Goal: Task Accomplishment & Management: Manage account settings

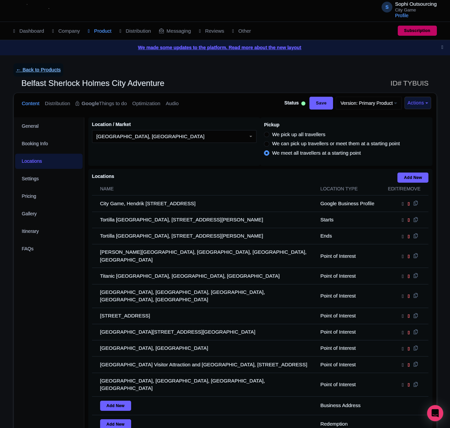
click at [35, 76] on link "← Back to Products" at bounding box center [38, 69] width 50 height 13
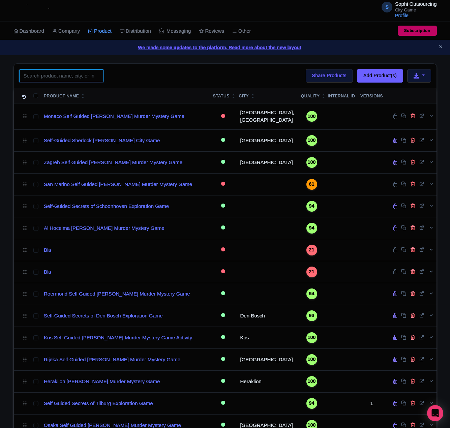
click at [60, 73] on input "search" at bounding box center [61, 75] width 84 height 13
paste input "[GEOGRAPHIC_DATA]"
type input "[GEOGRAPHIC_DATA]"
click button "Search" at bounding box center [0, 0] width 0 height 0
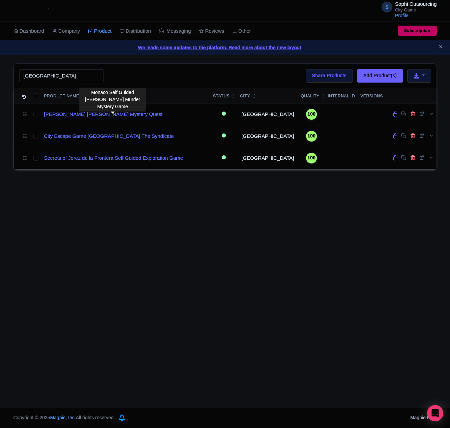
click at [114, 209] on div "S Sophi Outsourcing City Game Profile Users Settings Sign out Dashboard Company…" at bounding box center [225, 203] width 450 height 407
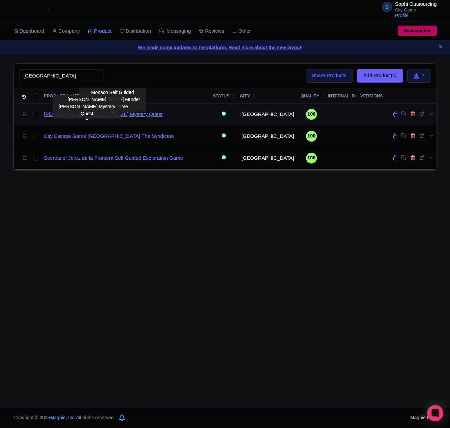
click at [89, 118] on link "Sherlock Holmes Jerez Mystery Quest" at bounding box center [103, 115] width 119 height 8
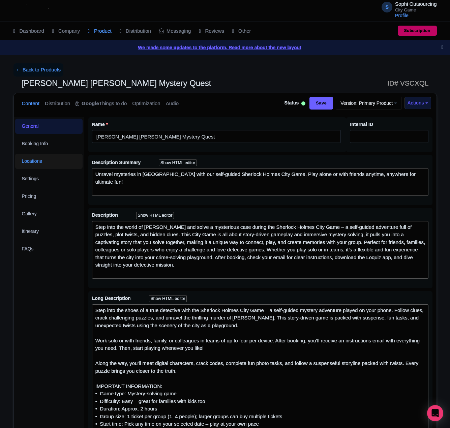
click at [51, 165] on link "Locations" at bounding box center [48, 161] width 67 height 15
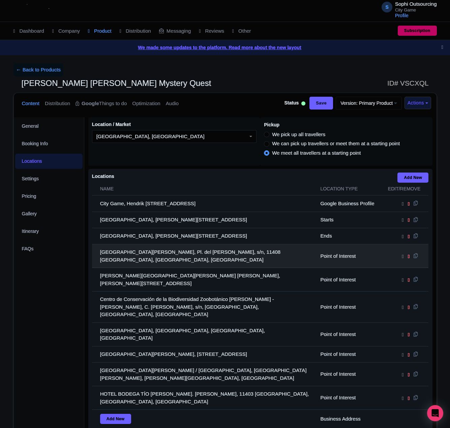
click at [160, 259] on td "Museo Arqueológico Municipal de Jerez de la Frontera, Pl. del Mercado, s/n, 114…" at bounding box center [204, 256] width 225 height 24
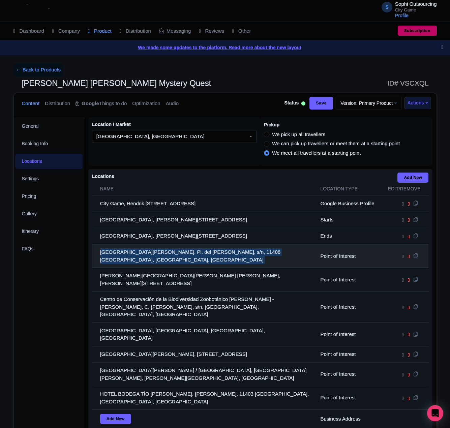
click at [160, 259] on td "Museo Arqueológico Municipal de Jerez de la Frontera, Pl. del Mercado, s/n, 114…" at bounding box center [204, 256] width 225 height 24
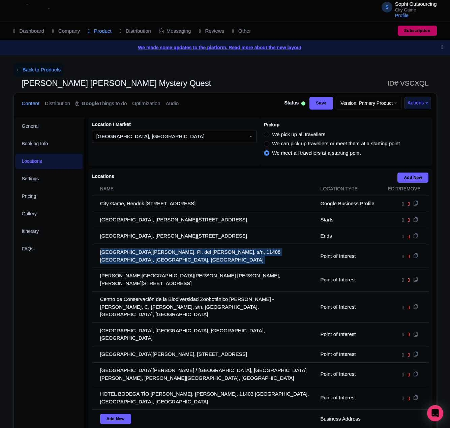
copy tr "Museo Arqueológico Municipal de Jerez de la Frontera, Pl. del Mercado, s/n, 114…"
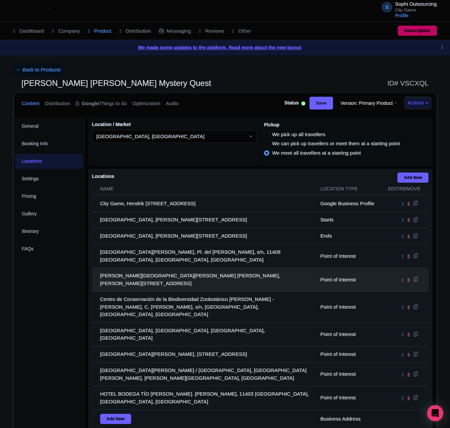
click at [158, 277] on td "Palacio del Virrey Laserna, C. Pozuelo, 8, 11403 Jerez de la Frontera, Cádiz, S…" at bounding box center [204, 280] width 225 height 24
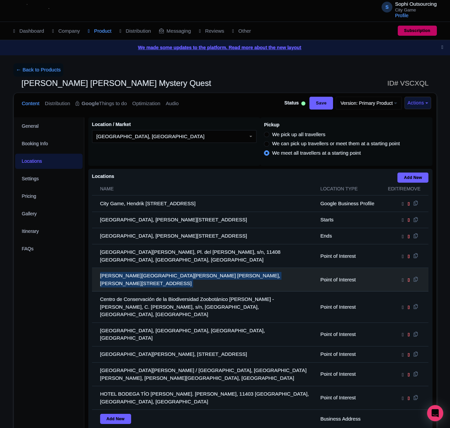
drag, startPoint x: 158, startPoint y: 277, endPoint x: 96, endPoint y: 278, distance: 61.7
click at [157, 277] on td "Palacio del Virrey Laserna, C. Pozuelo, 8, 11403 Jerez de la Frontera, Cádiz, S…" at bounding box center [204, 280] width 225 height 24
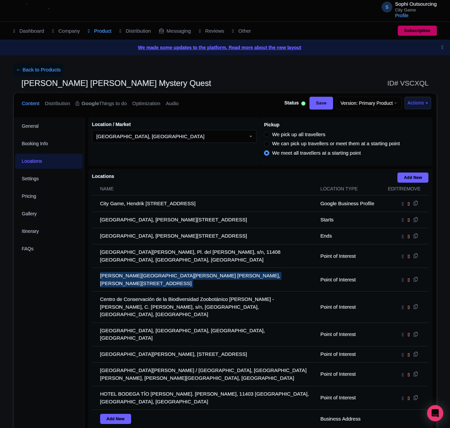
copy tr "Palacio del Virrey Laserna, C. Pozuelo, 8, 11403 Jerez de la Frontera, Cádiz, S…"
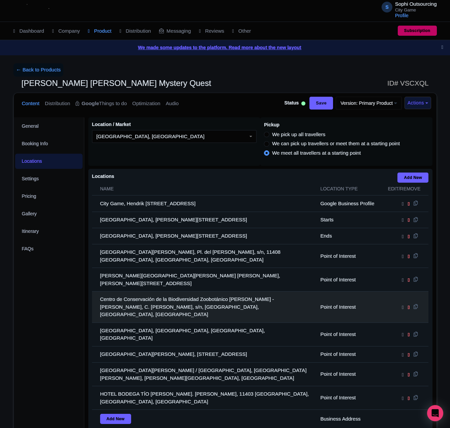
click at [127, 294] on td "Centro de Conservación de la Biodiversidad Zoobotánico Jerez - Alberto Durán, C…" at bounding box center [204, 307] width 225 height 31
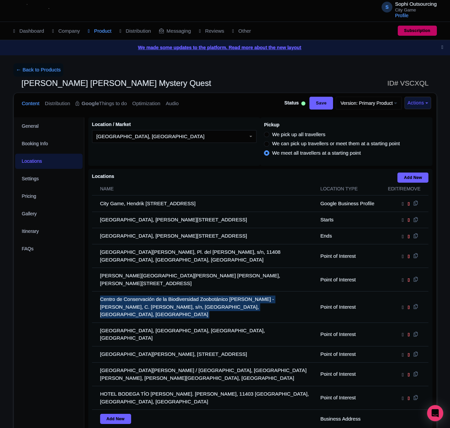
drag, startPoint x: 127, startPoint y: 294, endPoint x: 74, endPoint y: 295, distance: 53.6
click at [124, 295] on td "Centro de Conservación de la Biodiversidad Zoobotánico Jerez - Alberto Durán, C…" at bounding box center [204, 307] width 225 height 31
copy tr "Centro de Conservación de la Biodiversidad Zoobotánico Jerez - Alberto Durán, C…"
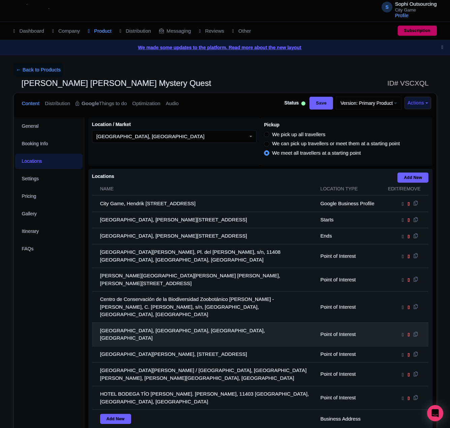
click at [145, 323] on td "Plaza del Arenal, Plaza del Arenal, Jerez de la Frontera, Spain" at bounding box center [204, 335] width 225 height 24
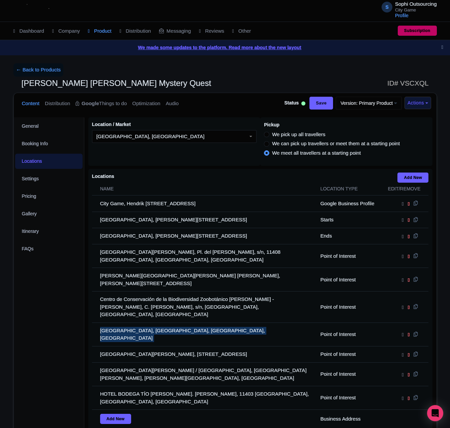
copy tr "Plaza del Arenal, Plaza del Arenal, Jerez de la Frontera, Spain"
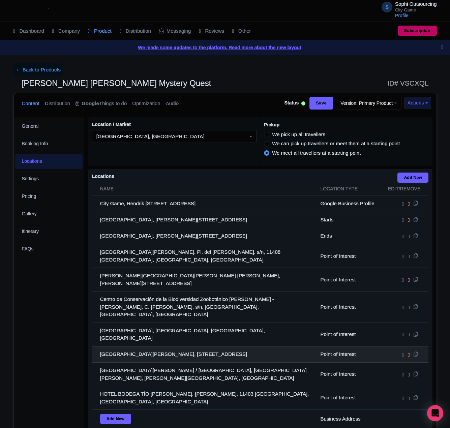
click at [235, 346] on td "Alcázar de Jerez de la Frontera, Calle Alameda Vieja, s/n, 11403 Jerez de la Fr…" at bounding box center [204, 354] width 225 height 16
copy tr "Alcázar de Jerez de la Frontera, Calle Alameda Vieja, s/n, 11403 Jerez de la Fr…"
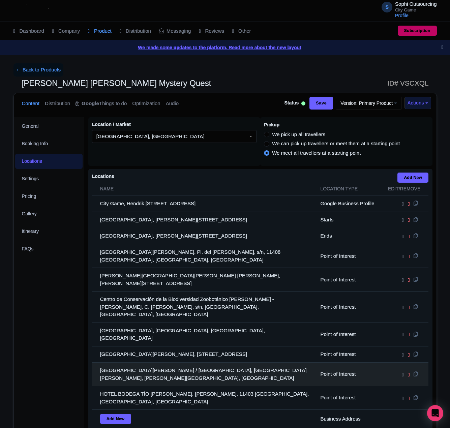
click at [181, 371] on td "Catedral de Jerez de la Frontera / Colegiata de Nuestro Señor San Salvador, Pla…" at bounding box center [204, 375] width 225 height 24
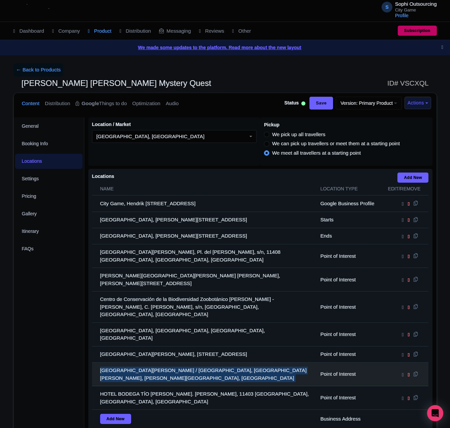
click at [181, 371] on td "Catedral de Jerez de la Frontera / Colegiata de Nuestro Señor San Salvador, Pla…" at bounding box center [204, 375] width 225 height 24
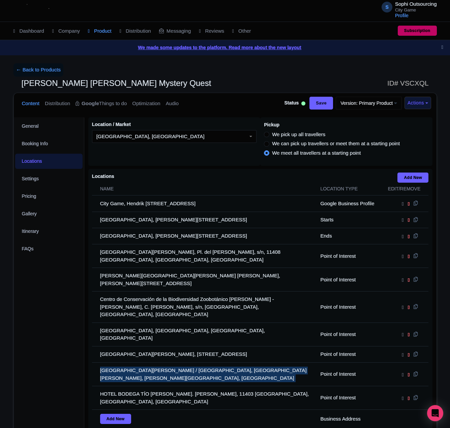
copy tr "Catedral de Jerez de la Frontera / Colegiata de Nuestro Señor San Salvador, Pla…"
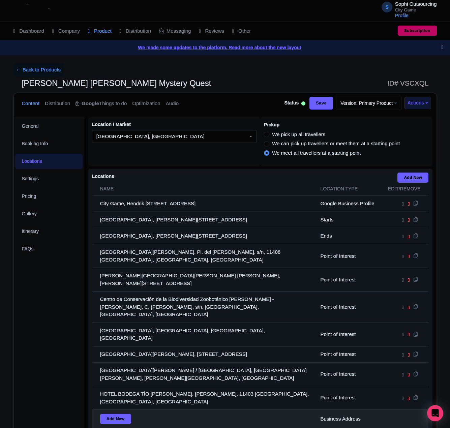
click at [169, 410] on td "Add New" at bounding box center [204, 419] width 225 height 19
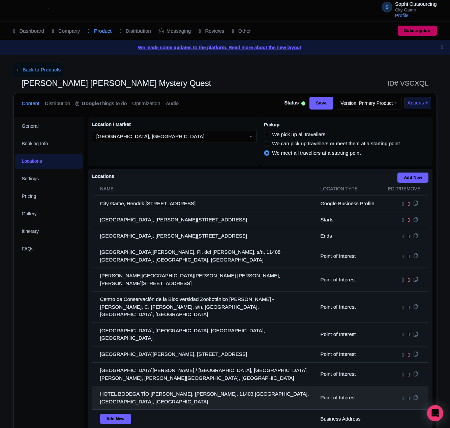
click at [170, 387] on td "HOTEL BODEGA TÍO PEPE, Pl. Encarnación, 11403 Jerez de la Frontera, Cádiz, Spain" at bounding box center [204, 398] width 225 height 24
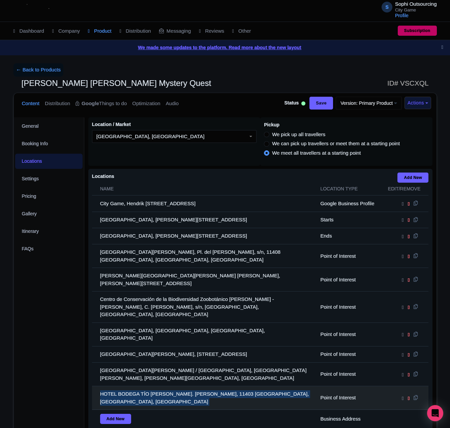
click at [170, 387] on td "HOTEL BODEGA TÍO PEPE, Pl. Encarnación, 11403 Jerez de la Frontera, Cádiz, Spain" at bounding box center [204, 398] width 225 height 24
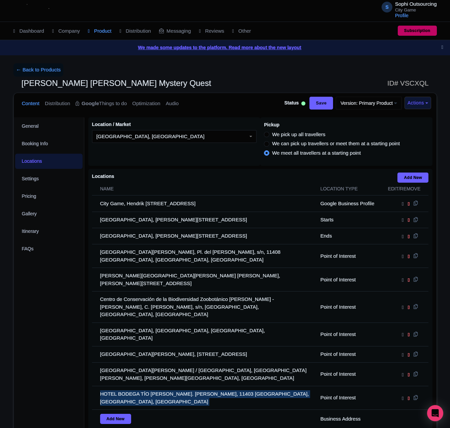
copy tr "HOTEL BODEGA TÍO PEPE, Pl. Encarnación, 11403 Jerez de la Frontera, Cádiz, Spain"
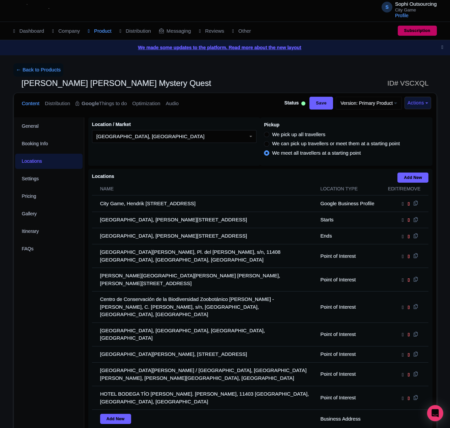
click at [55, 328] on div "General Booking Info Locations Settings Pricing Gallery Itinerary FAQs" at bounding box center [49, 307] width 70 height 380
